Goal: Information Seeking & Learning: Learn about a topic

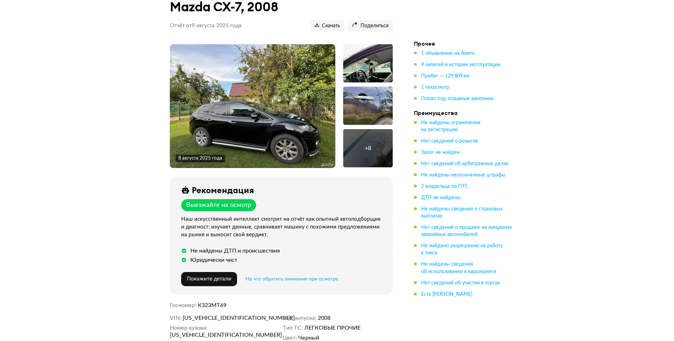
scroll to position [141, 0]
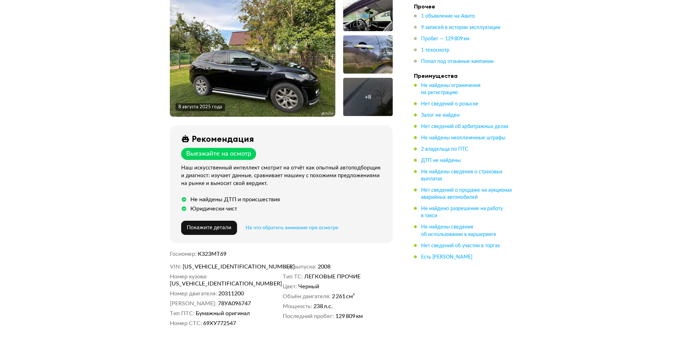
click at [225, 265] on span "[US_VEHICLE_IDENTIFICATION_NUMBER]" at bounding box center [222, 266] width 81 height 7
copy span "[US_VEHICLE_IDENTIFICATION_NUMBER]"
drag, startPoint x: 27, startPoint y: 184, endPoint x: 30, endPoint y: 182, distance: 3.6
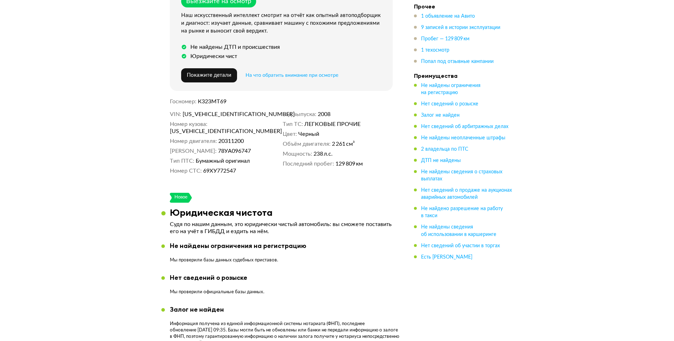
scroll to position [389, 0]
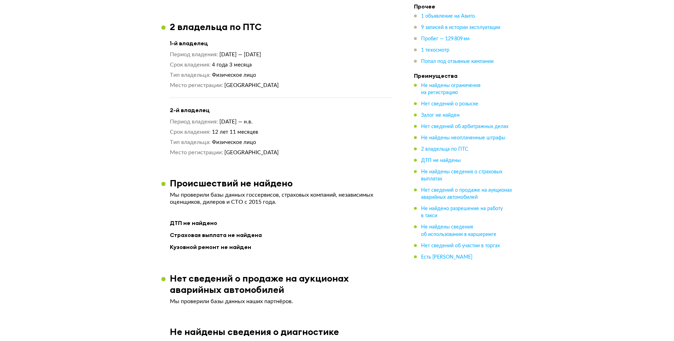
scroll to position [955, 0]
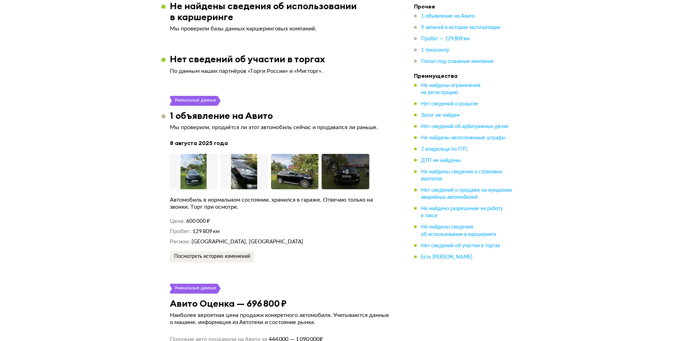
scroll to position [1284, 0]
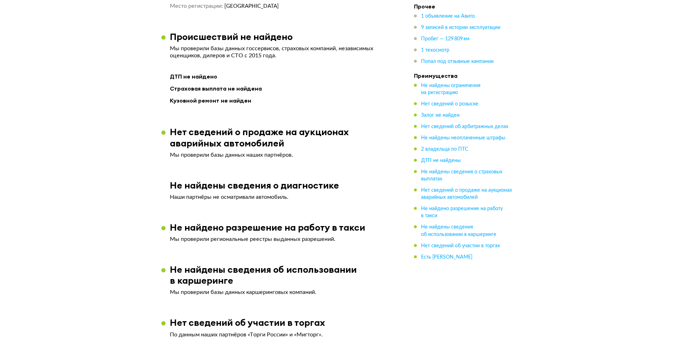
drag, startPoint x: 622, startPoint y: 92, endPoint x: 668, endPoint y: 105, distance: 47.1
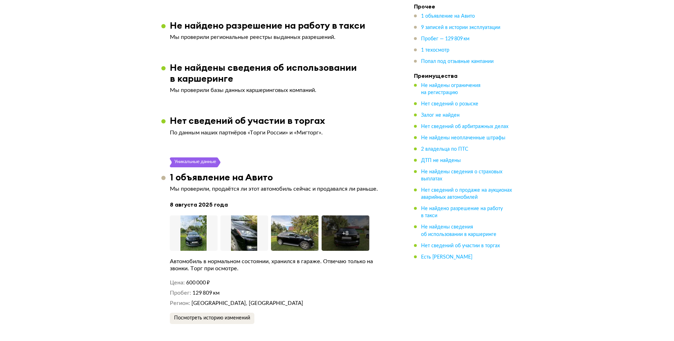
scroll to position [1274, 0]
